Goal: Check status: Check status

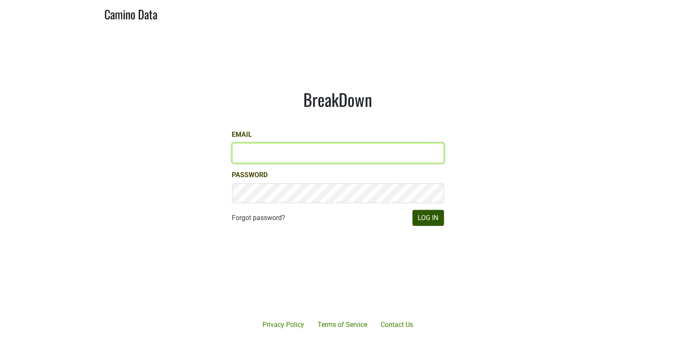
type input "matt@dumol.com"
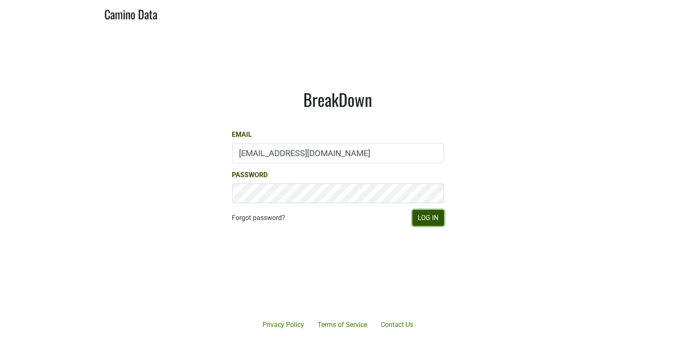
click at [436, 217] on button "Log In" at bounding box center [429, 218] width 32 height 16
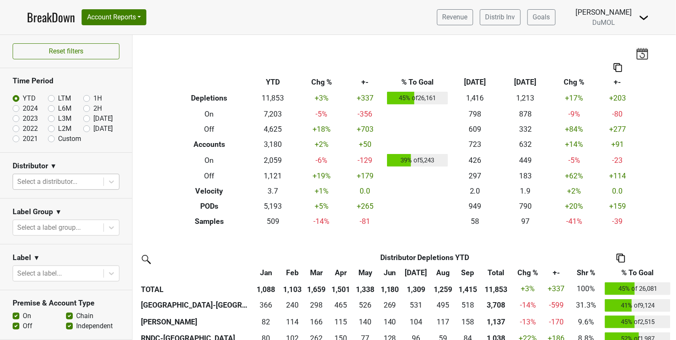
click at [101, 178] on div "Select a distributor..." at bounding box center [58, 181] width 90 height 15
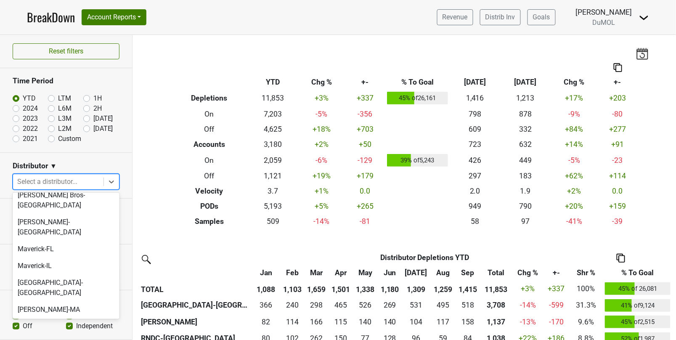
scroll to position [372, 0]
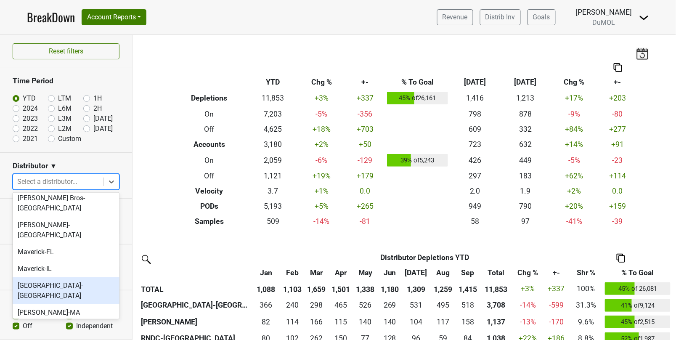
click at [80, 277] on div "[GEOGRAPHIC_DATA]-[GEOGRAPHIC_DATA]" at bounding box center [66, 290] width 107 height 27
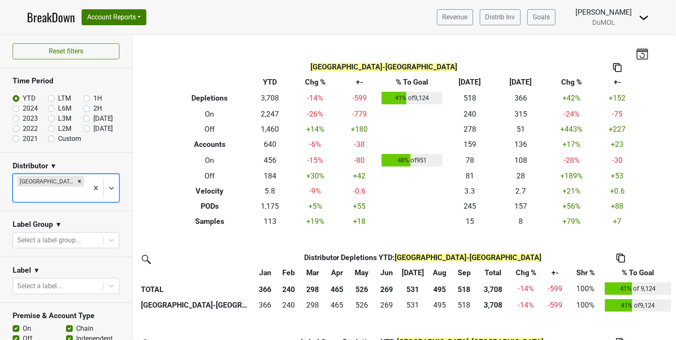
click at [93, 131] on label "[DATE]" at bounding box center [103, 129] width 20 height 10
click at [85, 131] on input "[DATE]" at bounding box center [100, 128] width 34 height 8
radio input "true"
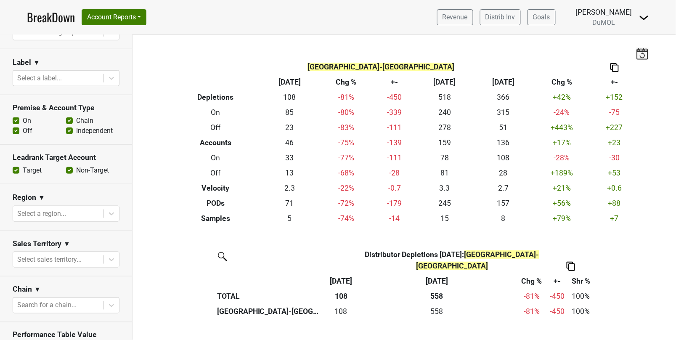
scroll to position [190, 0]
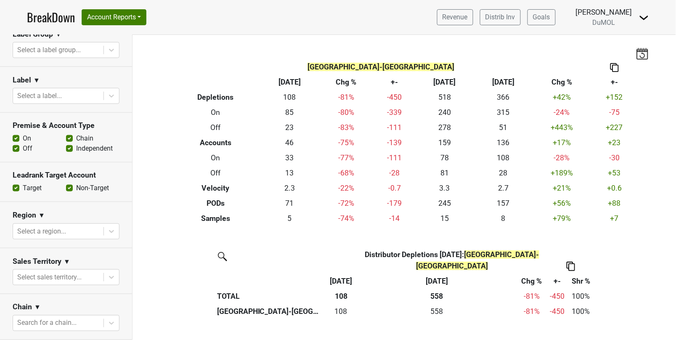
click at [76, 133] on label "Chain" at bounding box center [84, 138] width 17 height 10
click at [69, 133] on input "Chain" at bounding box center [69, 137] width 7 height 8
checkbox input "false"
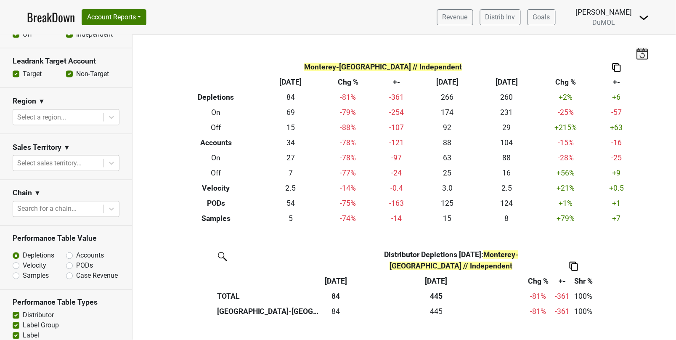
scroll to position [370, 0]
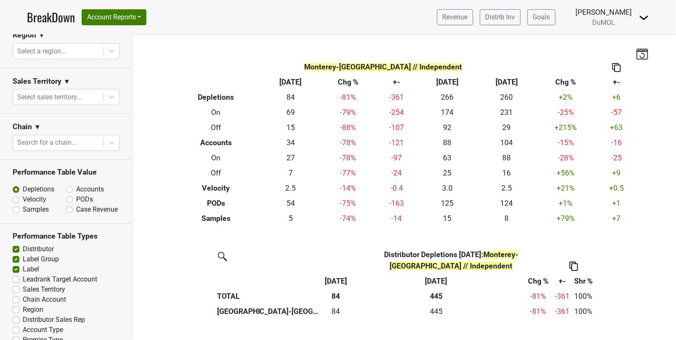
click at [23, 305] on label "Region" at bounding box center [33, 310] width 21 height 10
click at [16, 305] on input "Region" at bounding box center [16, 309] width 7 height 8
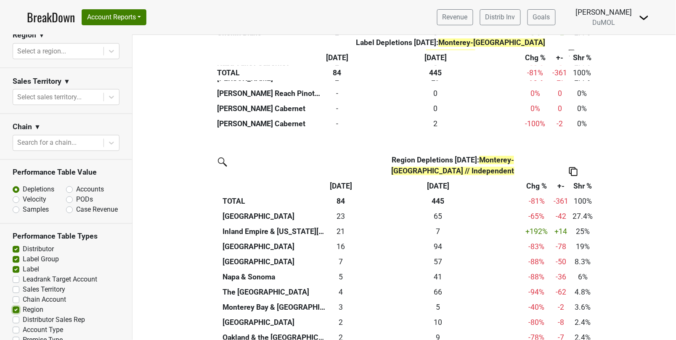
scroll to position [748, 0]
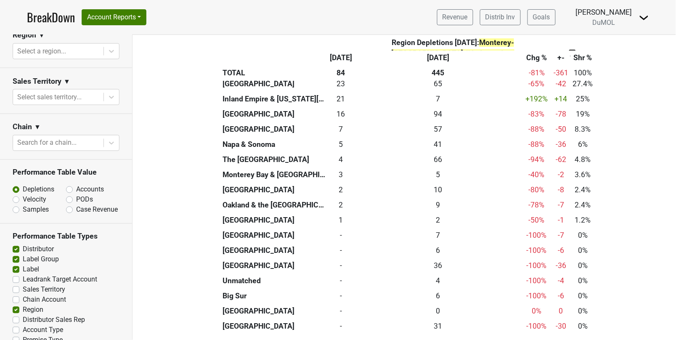
click at [23, 305] on label "Region" at bounding box center [33, 310] width 21 height 10
click at [16, 305] on input "Region" at bounding box center [16, 309] width 7 height 8
checkbox input "false"
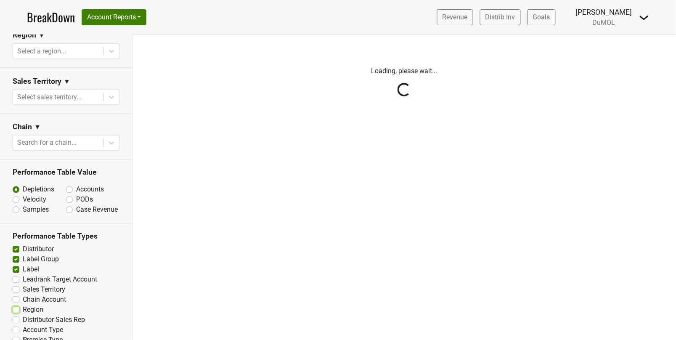
scroll to position [0, 0]
click at [18, 305] on div "Reset filters Time Period YTD LTM 1H 2024 L6M 2H 2023 L3M Sep '25 2022 L2M Oct …" at bounding box center [66, 187] width 133 height 305
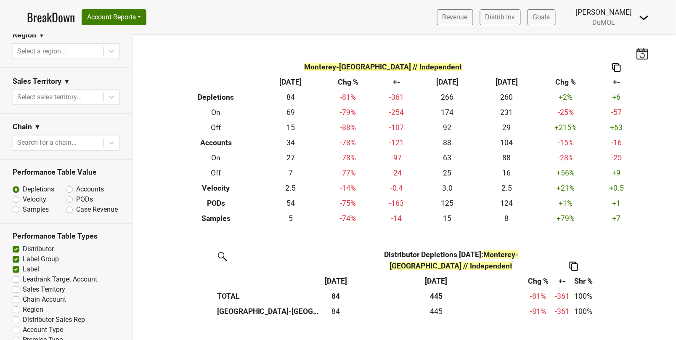
click at [23, 315] on label "Distributor Sales Rep" at bounding box center [54, 320] width 62 height 10
click at [17, 315] on input "Distributor Sales Rep" at bounding box center [16, 319] width 7 height 8
checkbox input "true"
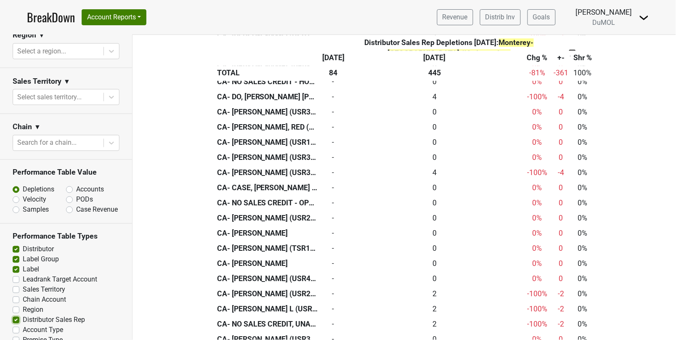
scroll to position [4182, 0]
